Goal: Information Seeking & Learning: Learn about a topic

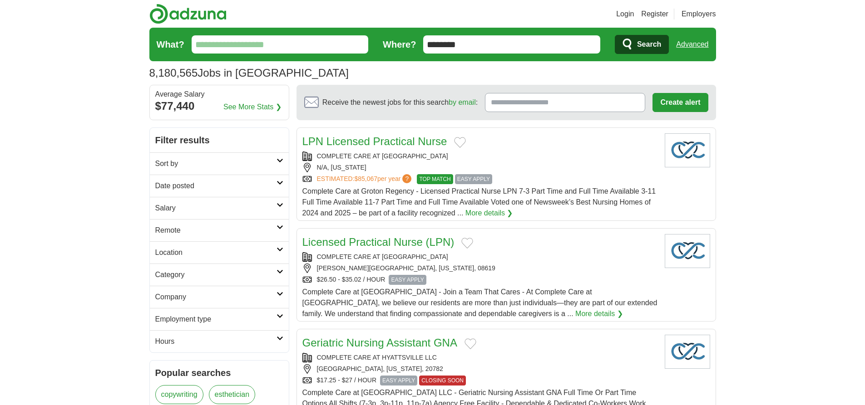
type input "********"
click at [692, 44] on link "Advanced" at bounding box center [692, 44] width 32 height 18
